Goal: Information Seeking & Learning: Find specific fact

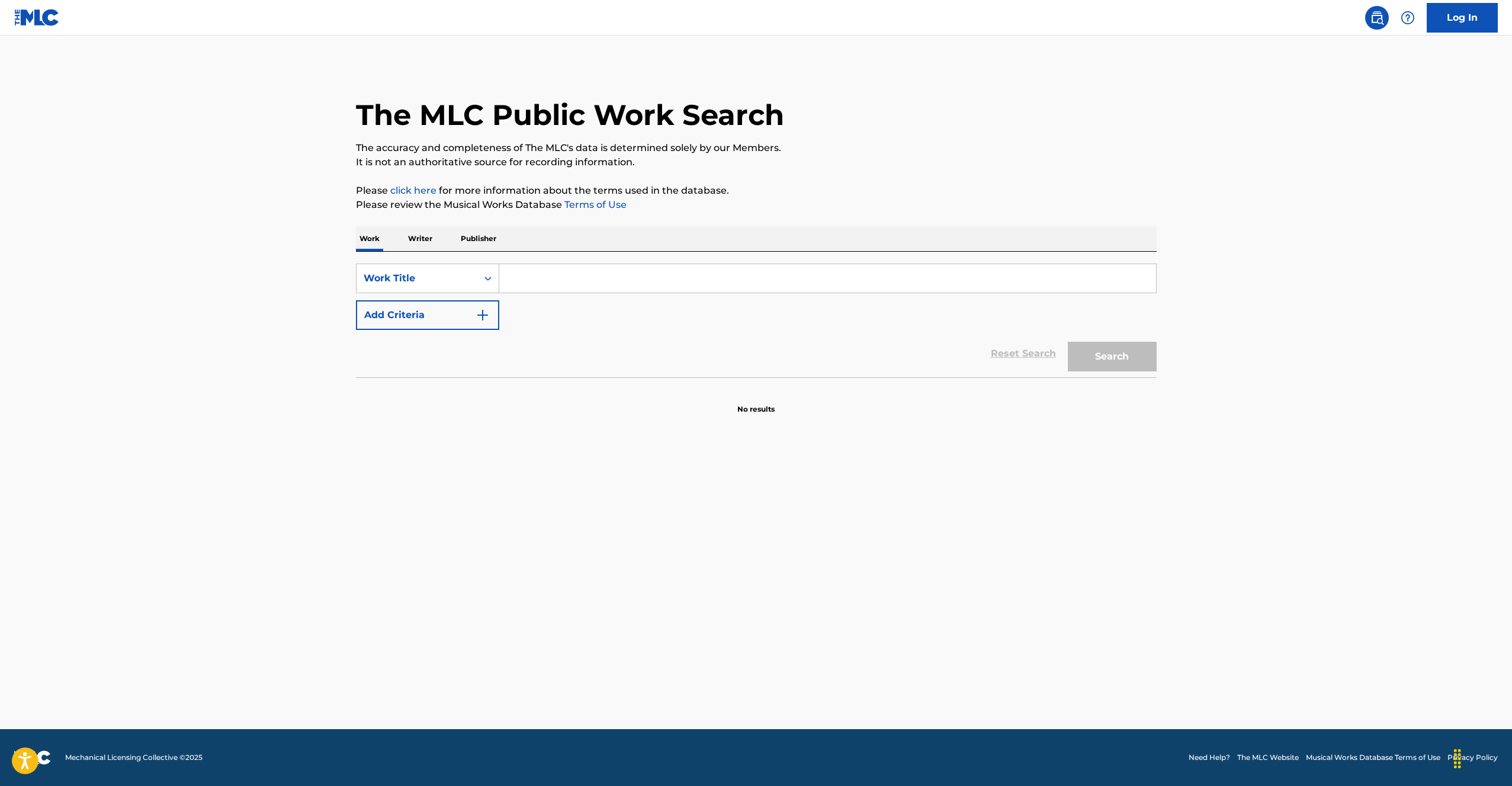
click at [712, 273] on input "Search Form" at bounding box center [828, 278] width 657 height 28
paste input "Thinkin Bout You"
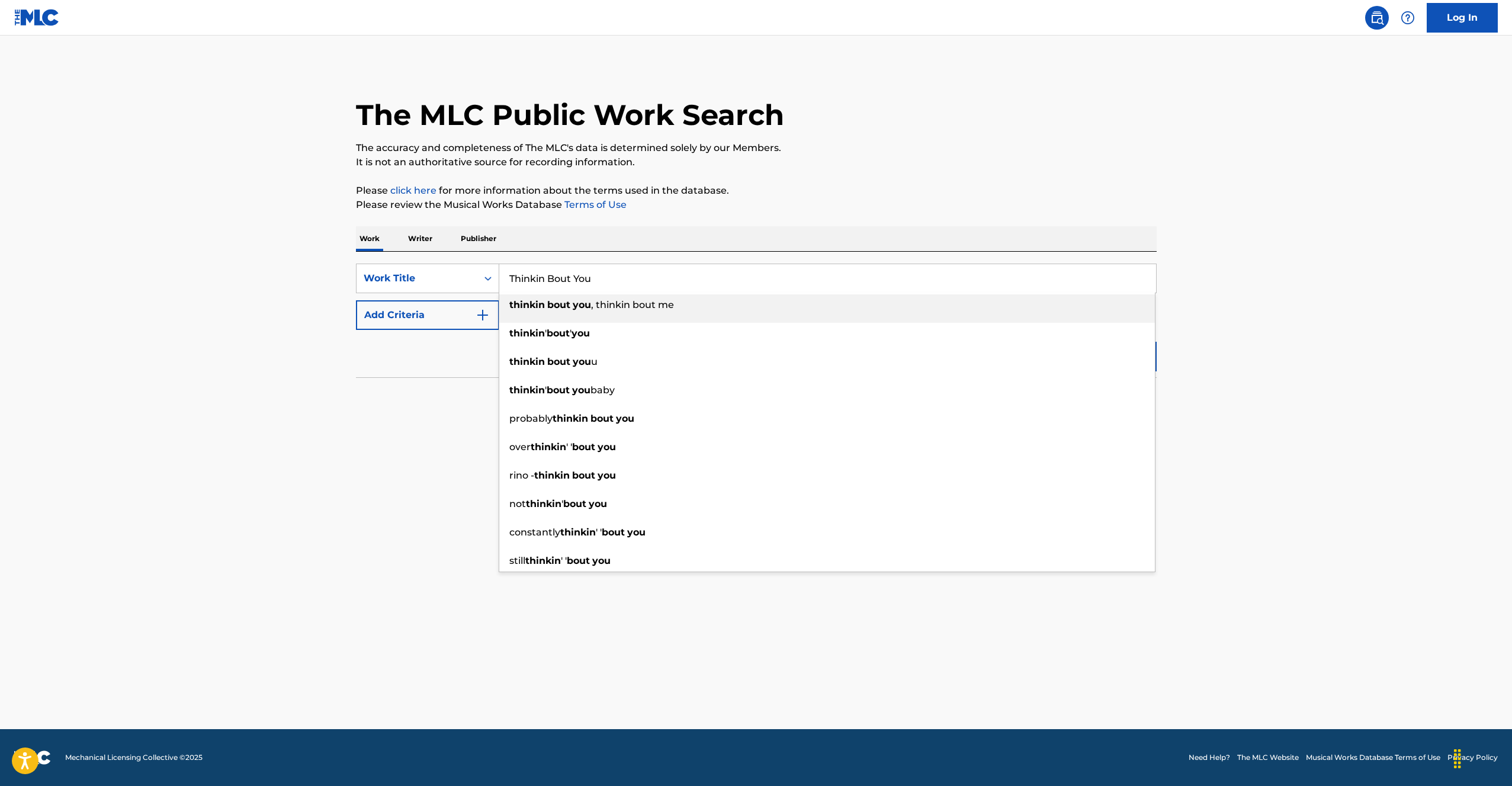
type input "Thinkin Bout You"
click at [406, 312] on button "Add Criteria" at bounding box center [427, 315] width 143 height 29
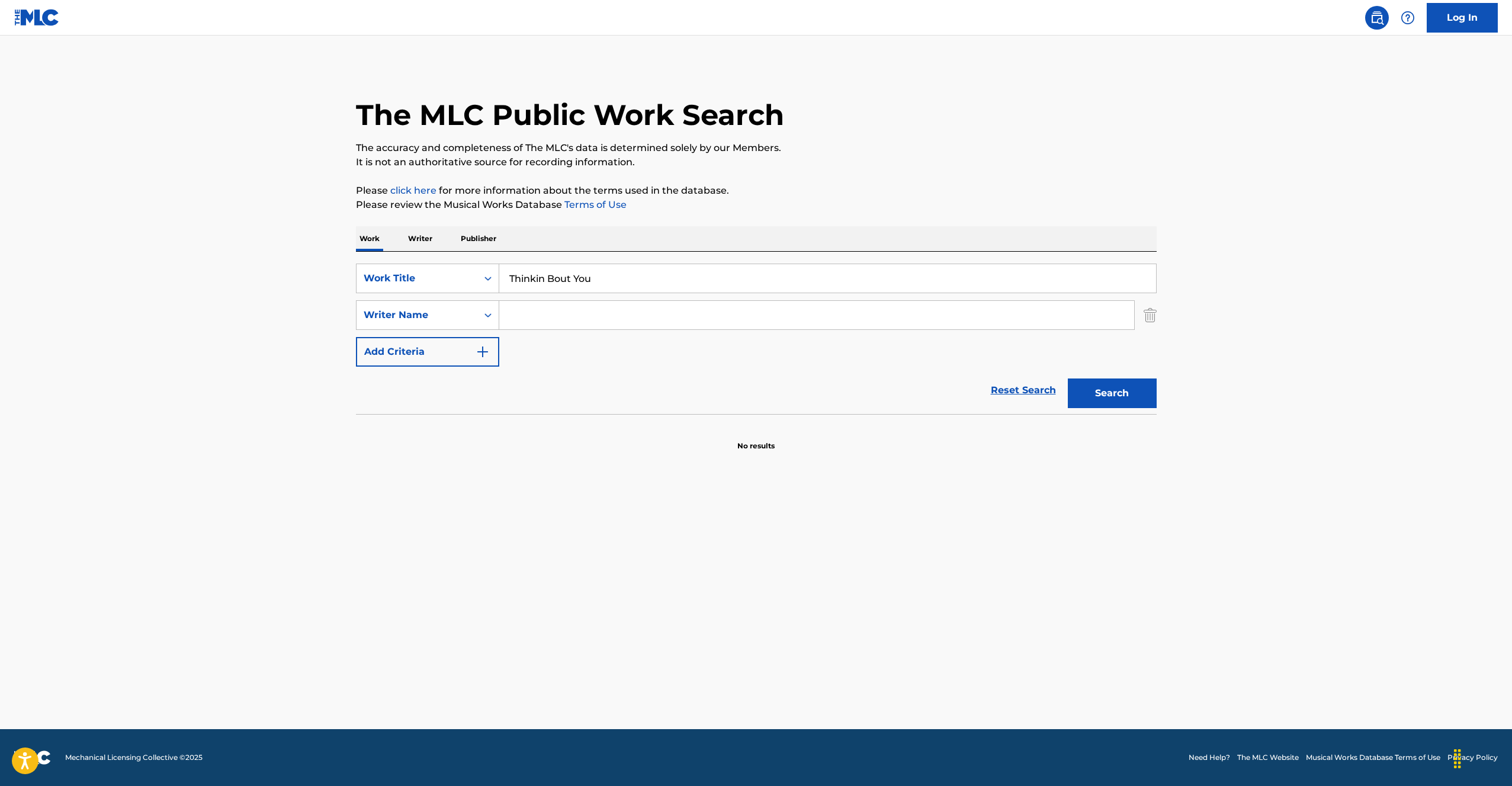
click at [591, 318] on input "Search Form" at bounding box center [816, 315] width 635 height 28
type input "[PERSON_NAME] wan"
click at [1068, 379] on button "Search" at bounding box center [1112, 393] width 89 height 29
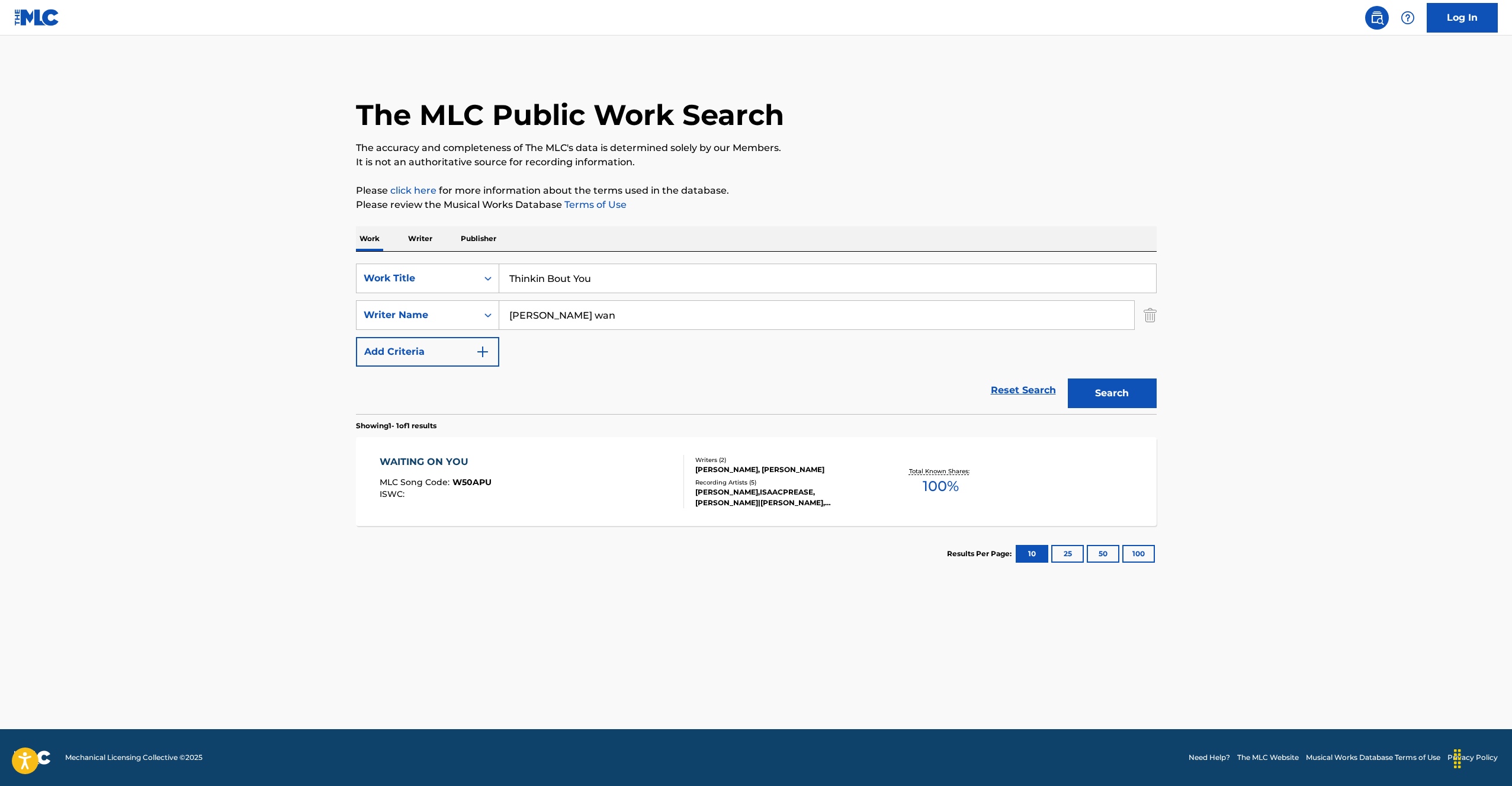
click at [599, 508] on div "WAITING ON YOU MLC Song Code : W50APU ISWC : Writers ( 2 ) [PERSON_NAME], [PERS…" at bounding box center [756, 481] width 801 height 89
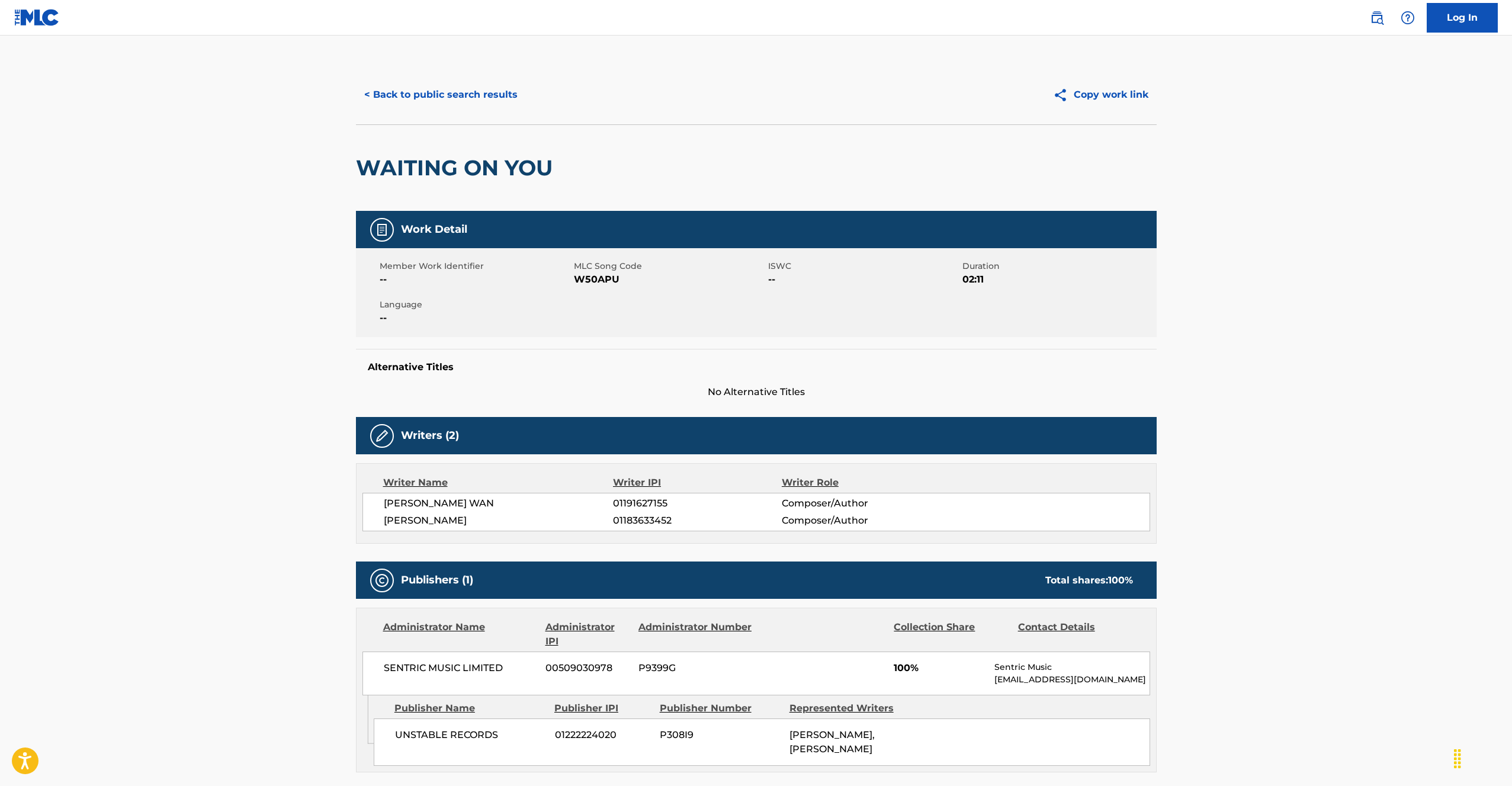
click at [1254, 230] on main "< Back to public search results Copy work link WAITING ON YOU Work Detail Membe…" at bounding box center [756, 538] width 1512 height 1005
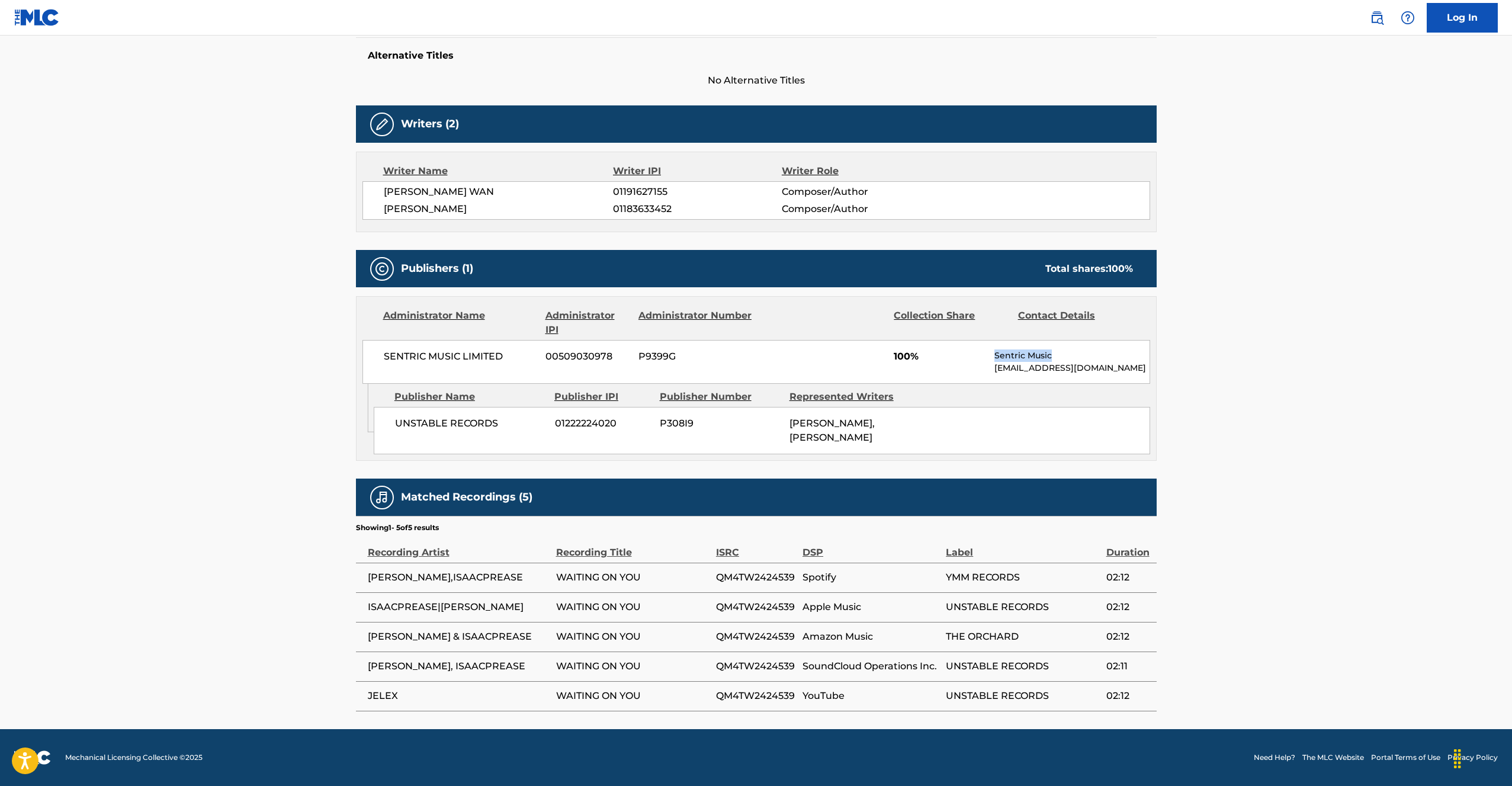
click at [1378, 339] on main "< Back to public search results Copy work link WAITING ON YOU Work Detail Membe…" at bounding box center [756, 226] width 1512 height 1005
click at [1374, 408] on main "< Back to public search results Copy work link WAITING ON YOU Work Detail Membe…" at bounding box center [756, 226] width 1512 height 1005
drag, startPoint x: 1241, startPoint y: 706, endPoint x: 381, endPoint y: 586, distance: 868.3
click at [381, 586] on main "< Back to public search results Copy work link WAITING ON YOU Work Detail Membe…" at bounding box center [756, 226] width 1512 height 1005
click at [1282, 402] on main "< Back to public search results Copy work link WAITING ON YOU Work Detail Membe…" at bounding box center [756, 226] width 1512 height 1005
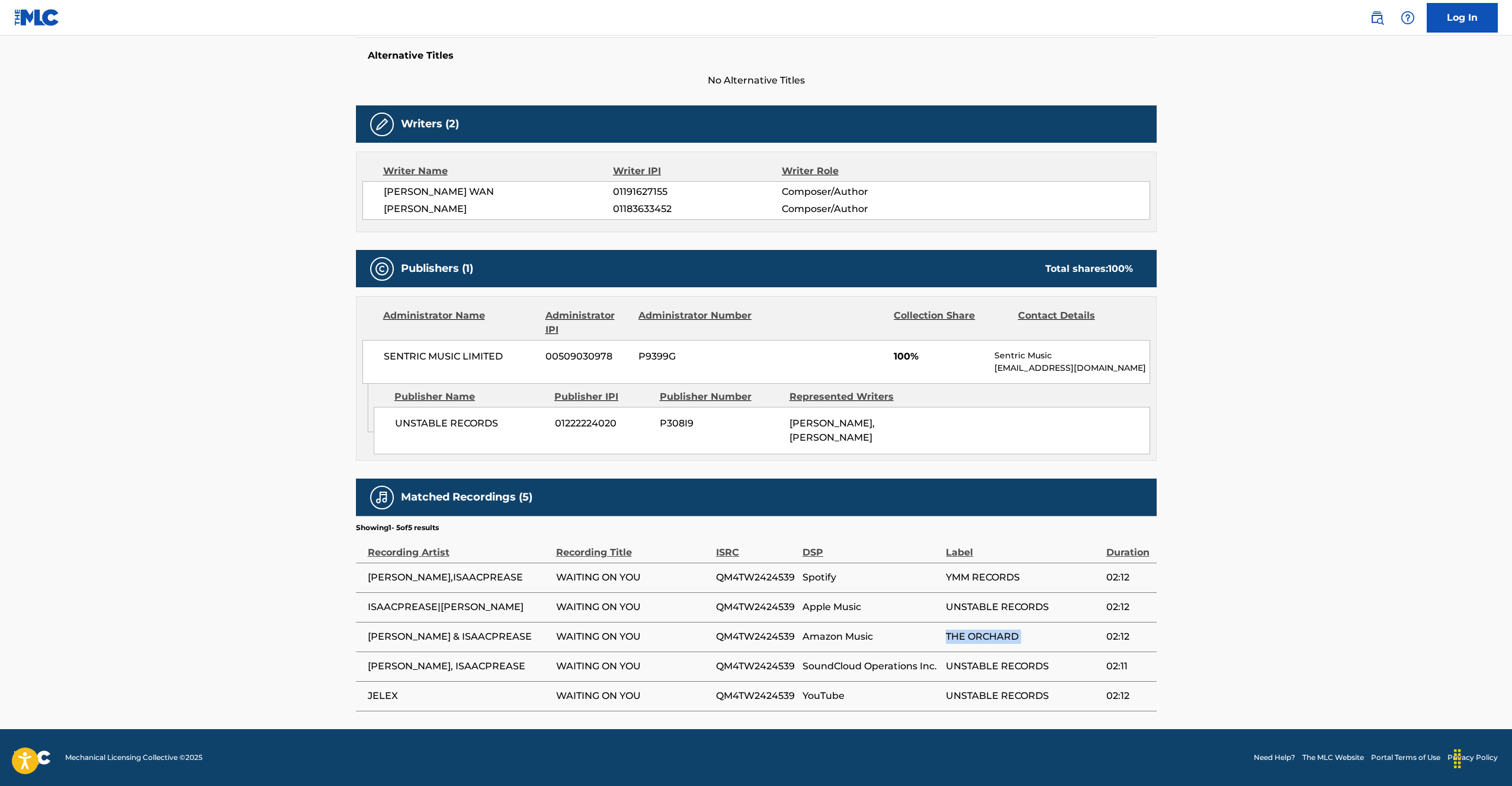
click at [898, 646] on tr "[PERSON_NAME] & [PERSON_NAME] WAITING ON YOU QM4TW2424539 Amazon Music THE ORCH…" at bounding box center [756, 637] width 801 height 29
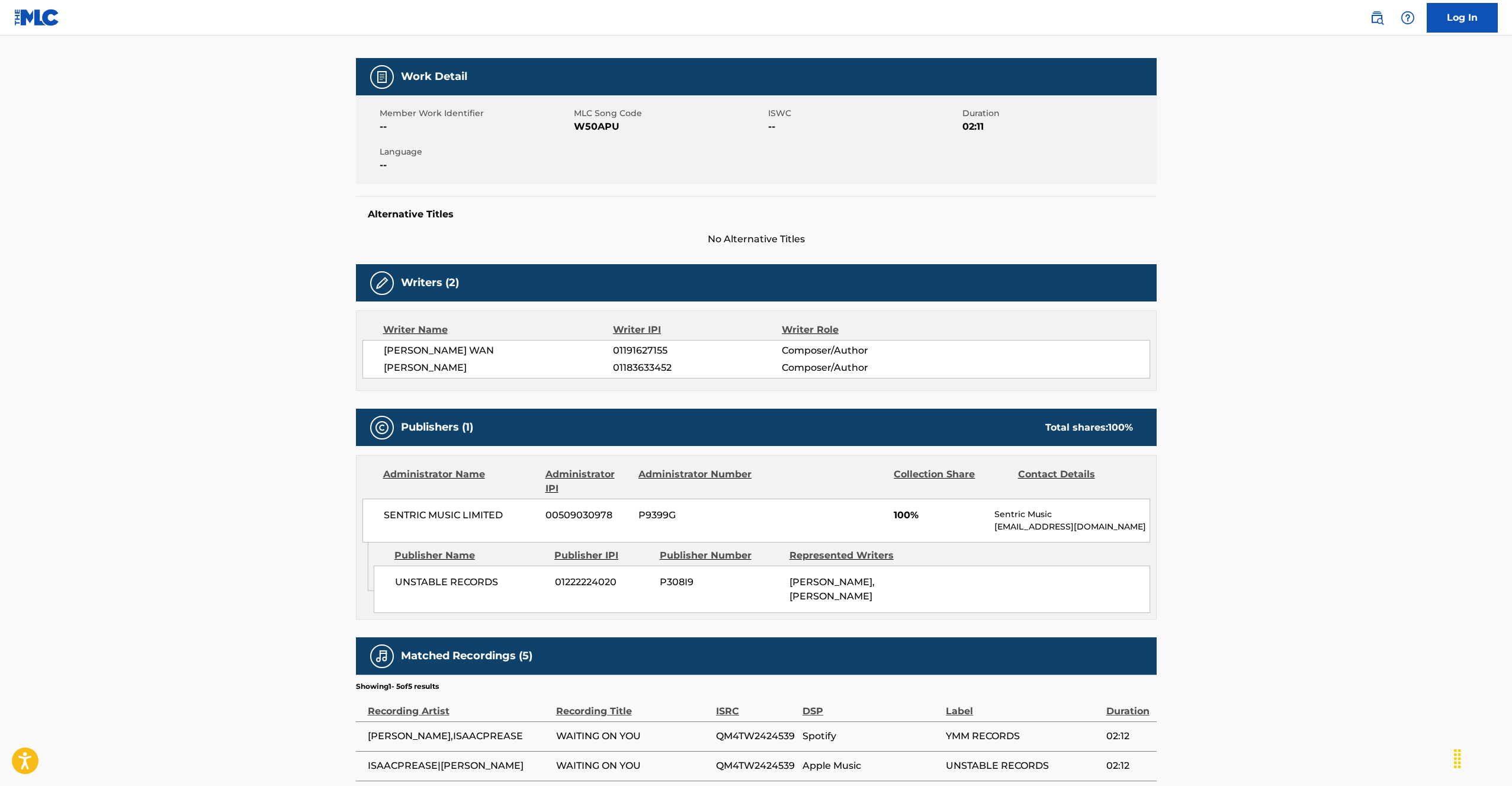
click at [849, 582] on span "[PERSON_NAME], [PERSON_NAME]" at bounding box center [832, 589] width 85 height 25
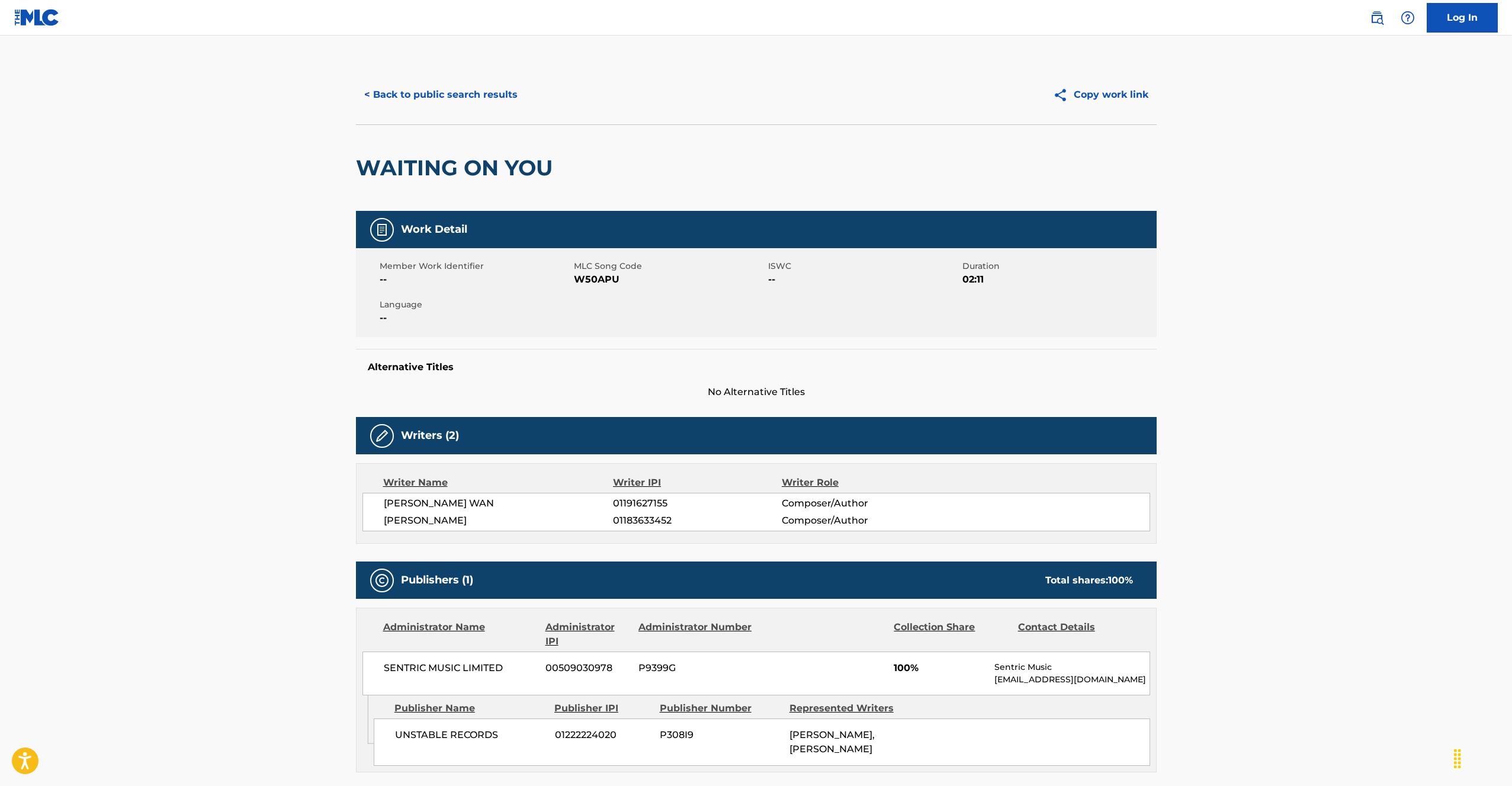
click at [710, 166] on div "WAITING ON YOU" at bounding box center [756, 168] width 801 height 86
click at [394, 59] on main "< Back to public search results Copy work link WAITING ON YOU Work Detail Membe…" at bounding box center [756, 538] width 1512 height 1005
click at [416, 91] on button "< Back to public search results" at bounding box center [441, 94] width 170 height 29
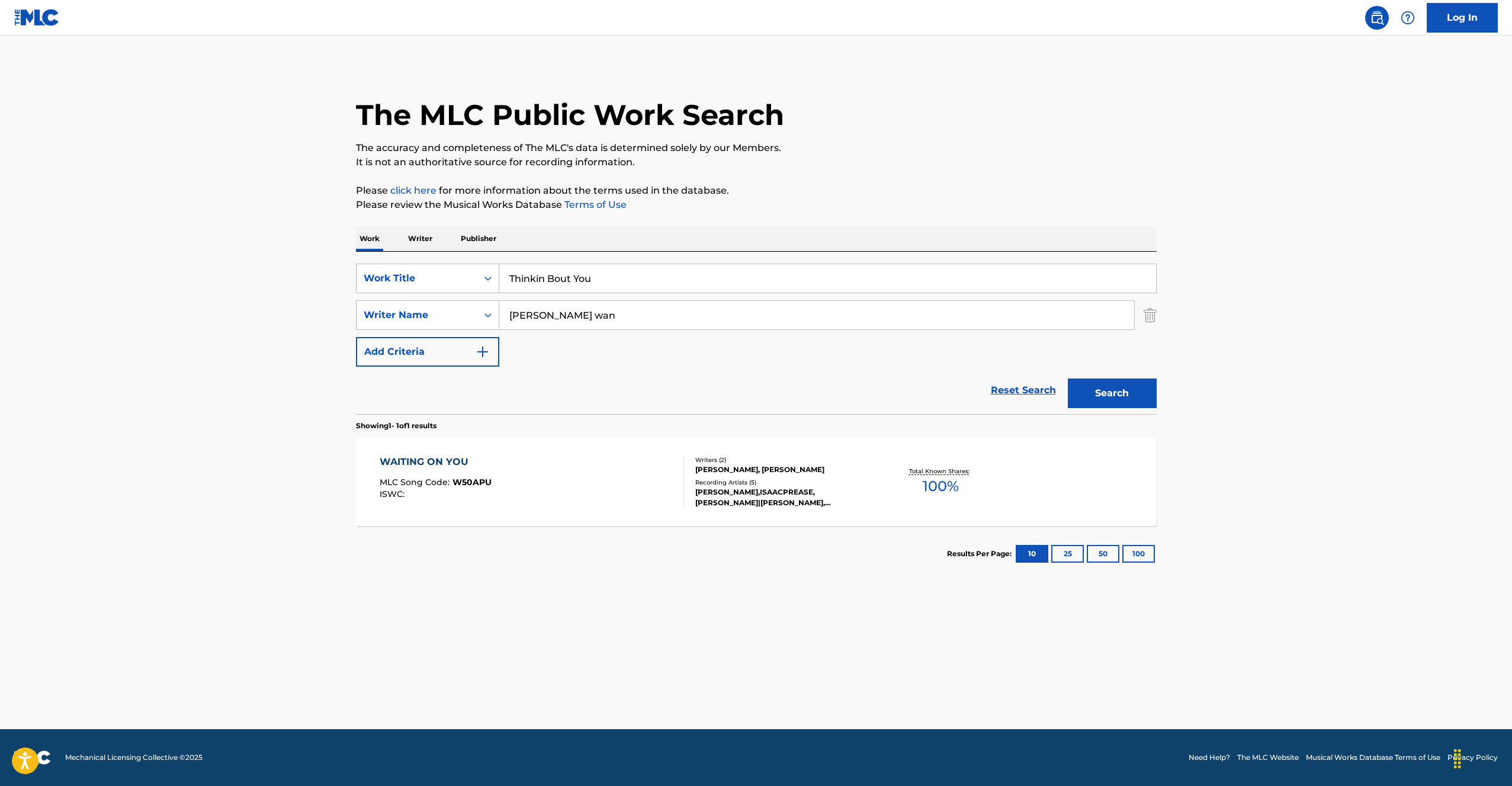
click at [740, 264] on input "Thinkin Bout You" at bounding box center [828, 278] width 657 height 28
